Goal: Navigation & Orientation: Find specific page/section

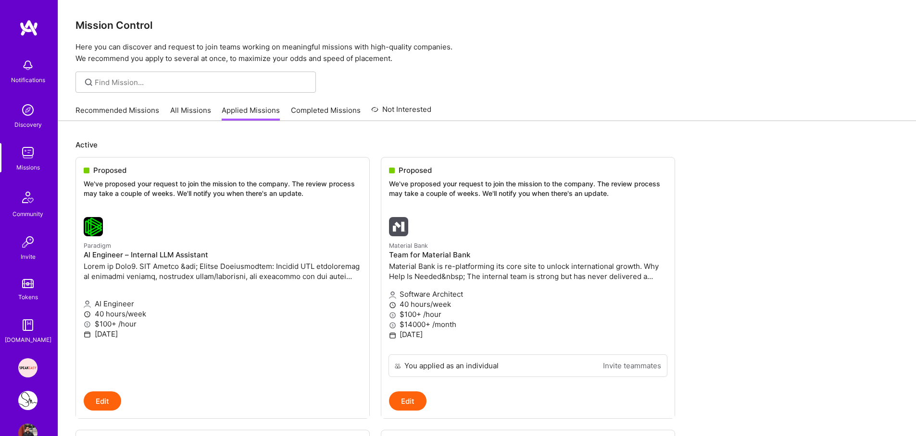
click at [26, 127] on div "Discovery" at bounding box center [27, 125] width 27 height 10
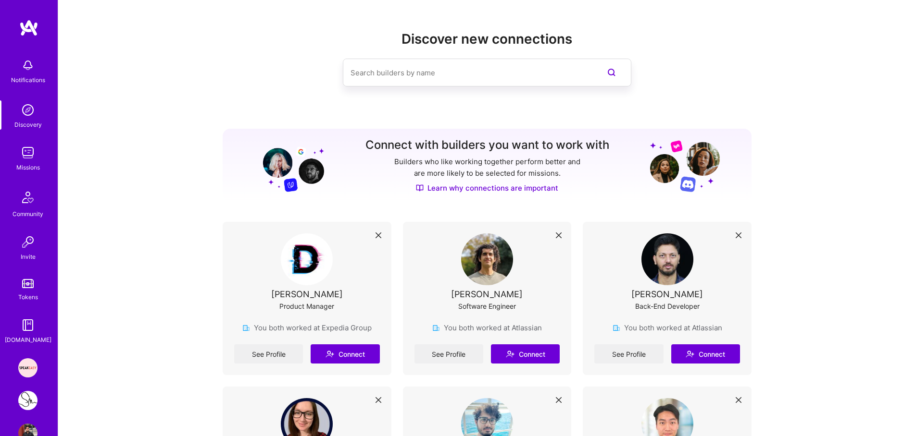
click at [27, 152] on img at bounding box center [27, 152] width 19 height 19
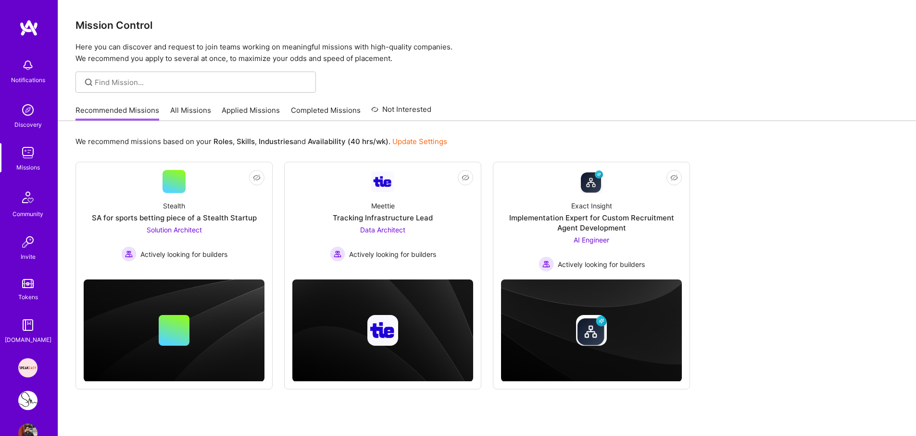
click at [27, 103] on img at bounding box center [27, 109] width 19 height 19
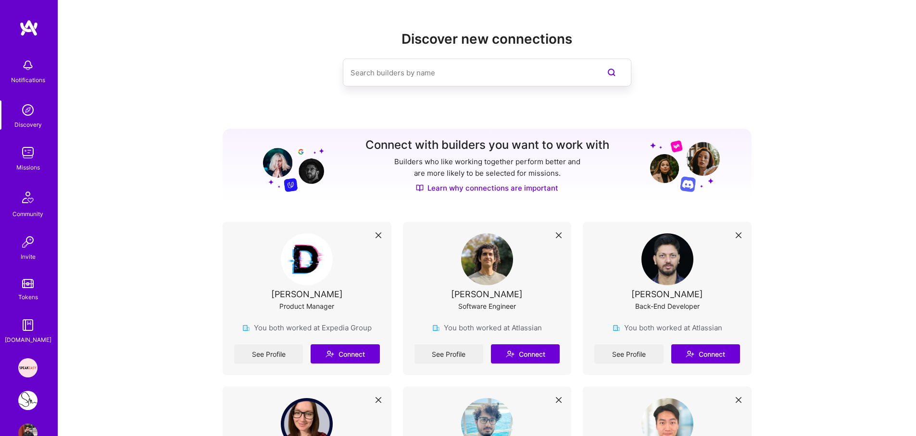
click at [32, 160] on img at bounding box center [27, 152] width 19 height 19
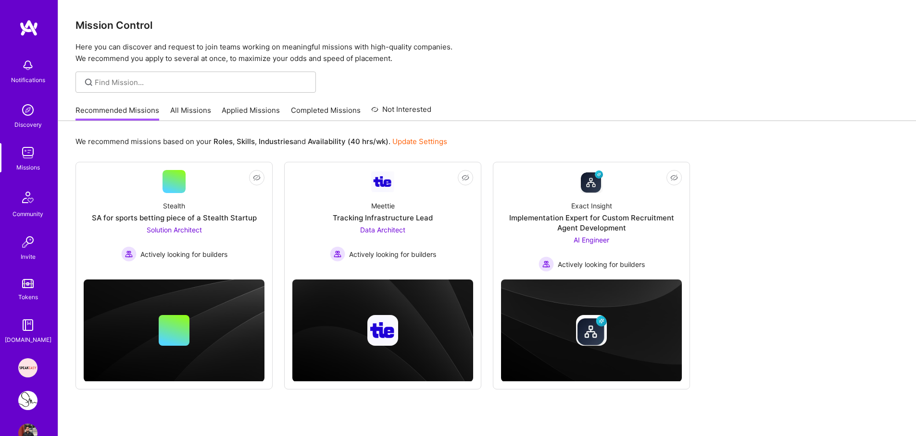
click at [28, 123] on div "Discovery" at bounding box center [27, 125] width 27 height 10
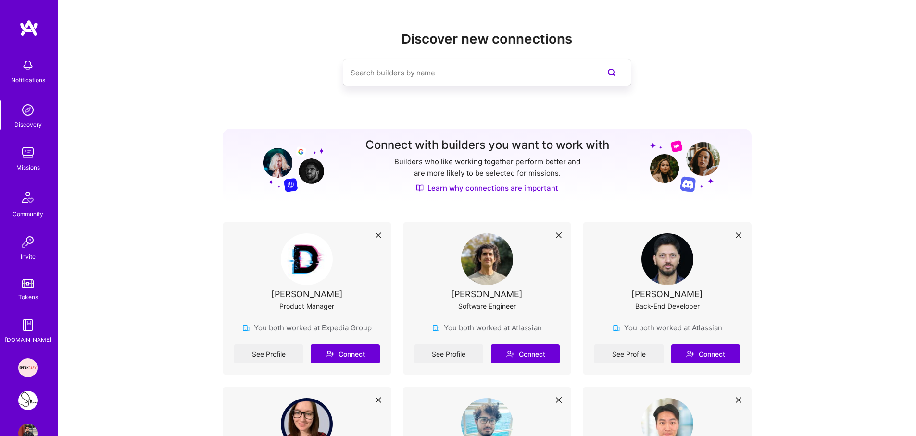
click at [28, 161] on img at bounding box center [27, 152] width 19 height 19
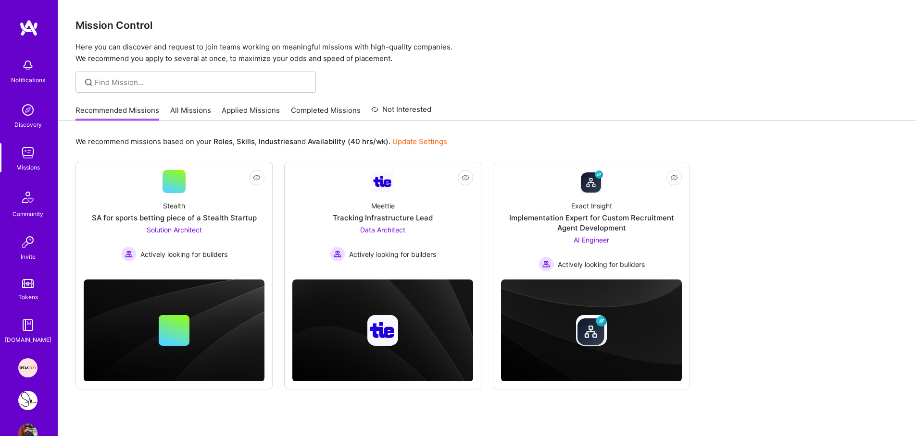
click at [212, 45] on p "Here you can discover and request to join teams working on meaningful missions …" at bounding box center [486, 52] width 823 height 23
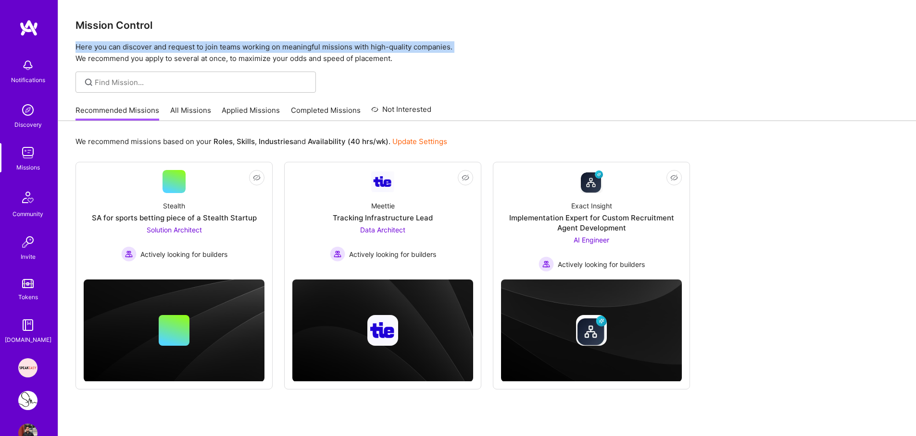
click at [212, 45] on p "Here you can discover and request to join teams working on meaningful missions …" at bounding box center [486, 52] width 823 height 23
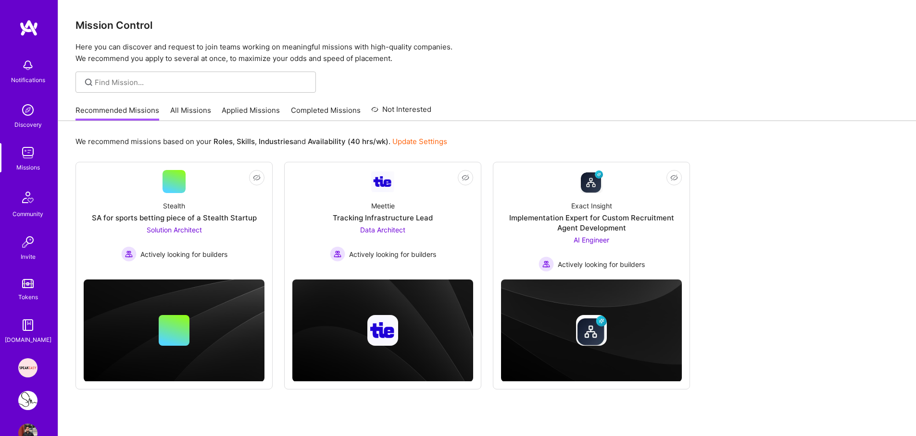
click at [245, 55] on p "Here you can discover and request to join teams working on meaningful missions …" at bounding box center [486, 52] width 823 height 23
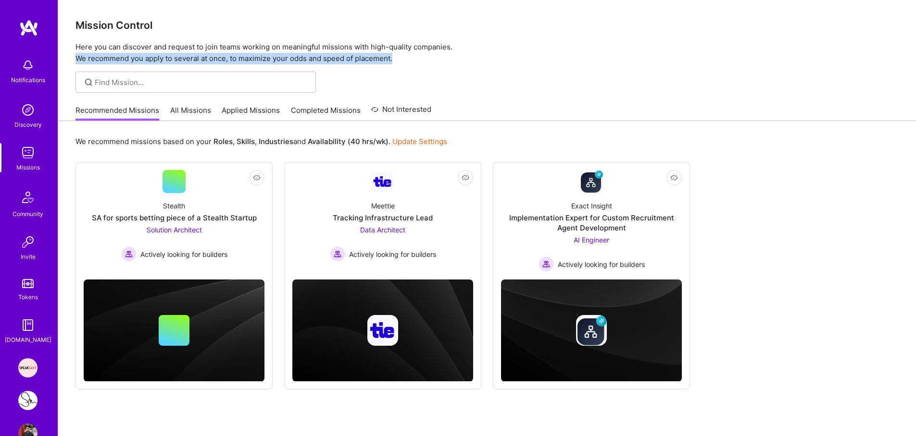
click at [245, 55] on p "Here you can discover and request to join teams working on meaningful missions …" at bounding box center [486, 52] width 823 height 23
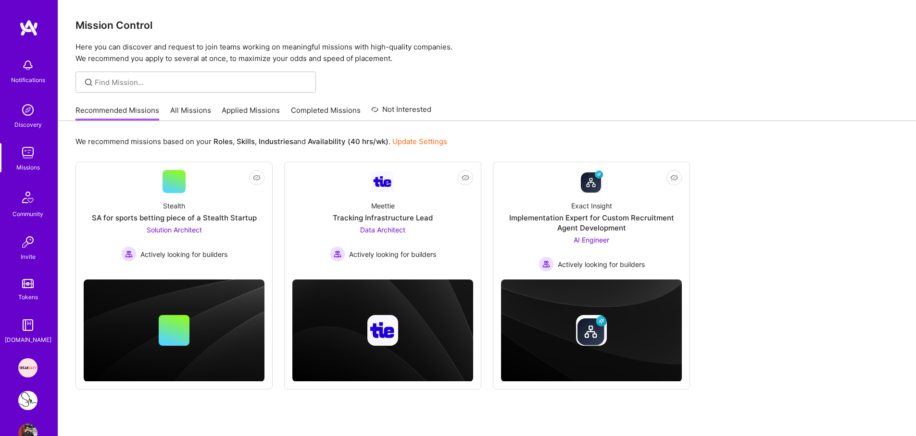
click at [134, 17] on div "Mission Control Here you can discover and request to join teams working on mean…" at bounding box center [486, 32] width 857 height 64
click at [26, 152] on img at bounding box center [27, 152] width 19 height 19
